Goal: Task Accomplishment & Management: Complete application form

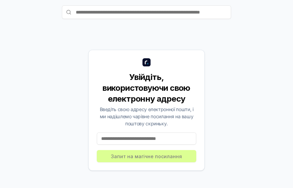
scroll to position [49, 0]
click at [160, 136] on input at bounding box center [146, 138] width 99 height 12
type input "*"
click at [273, 138] on div "Увійдіть, використовуючи свою електронну адресу Введіть свою адресу електронної…" at bounding box center [146, 109] width 276 height 155
click at [146, 137] on input at bounding box center [146, 138] width 99 height 12
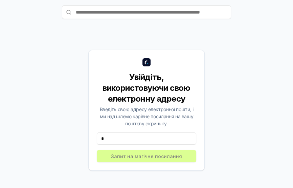
scroll to position [0, 0]
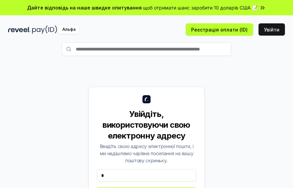
type input "*"
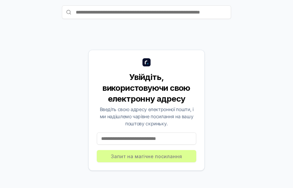
click at [156, 144] on input at bounding box center [146, 138] width 99 height 12
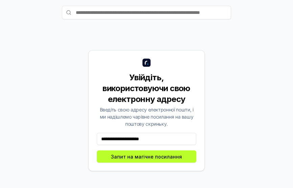
type input "**********"
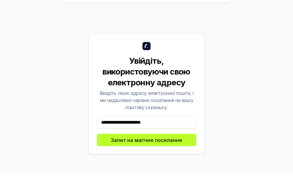
click at [169, 157] on font "Запит на магічне посилання" at bounding box center [146, 156] width 71 height 6
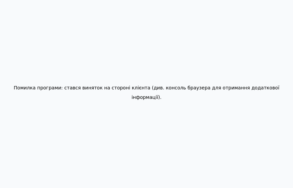
scroll to position [0, 0]
